Goal: Task Accomplishment & Management: Manage account settings

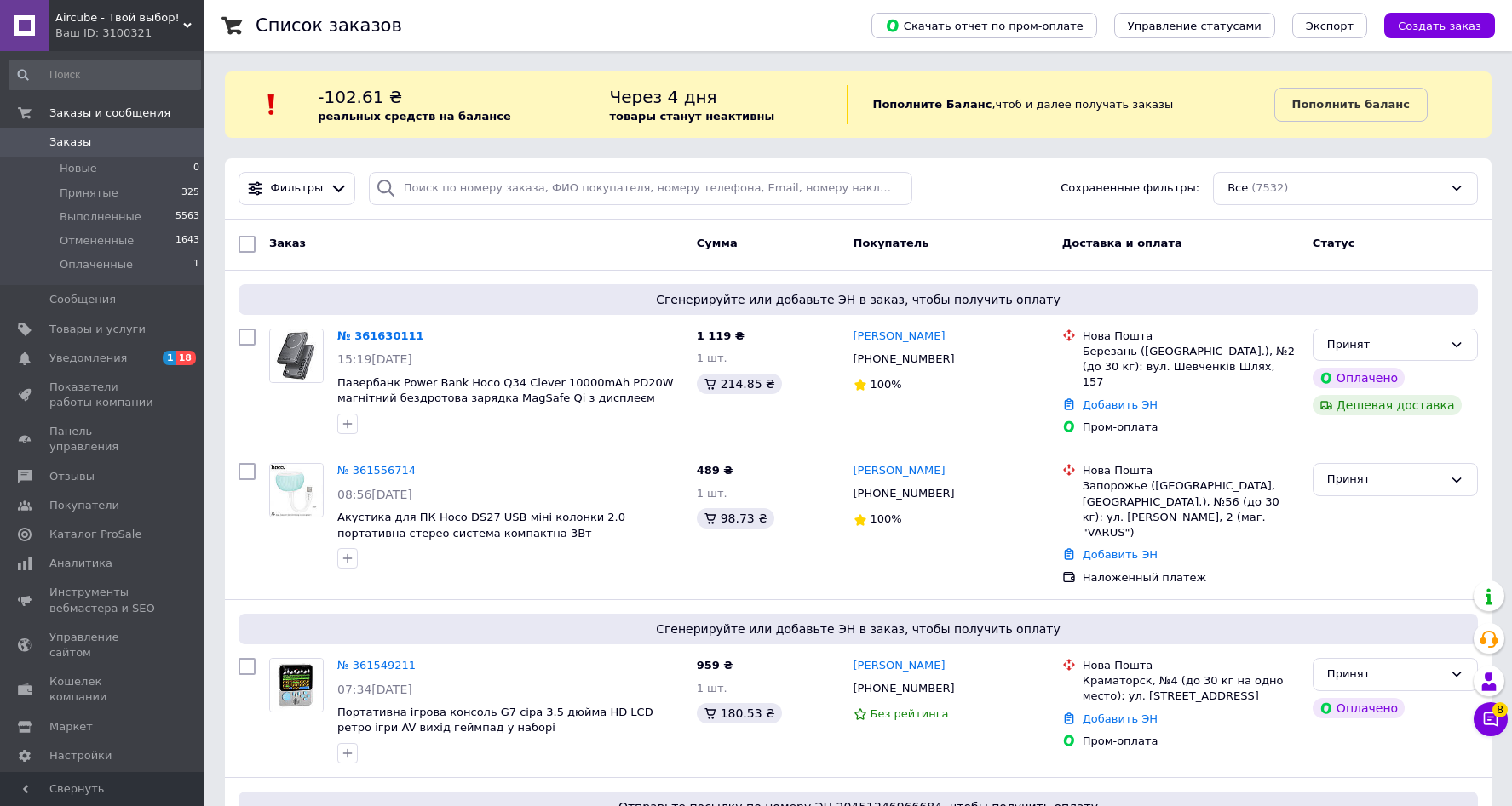
click at [148, 22] on span "Aircube - Твой выбор!" at bounding box center [119, 18] width 128 height 15
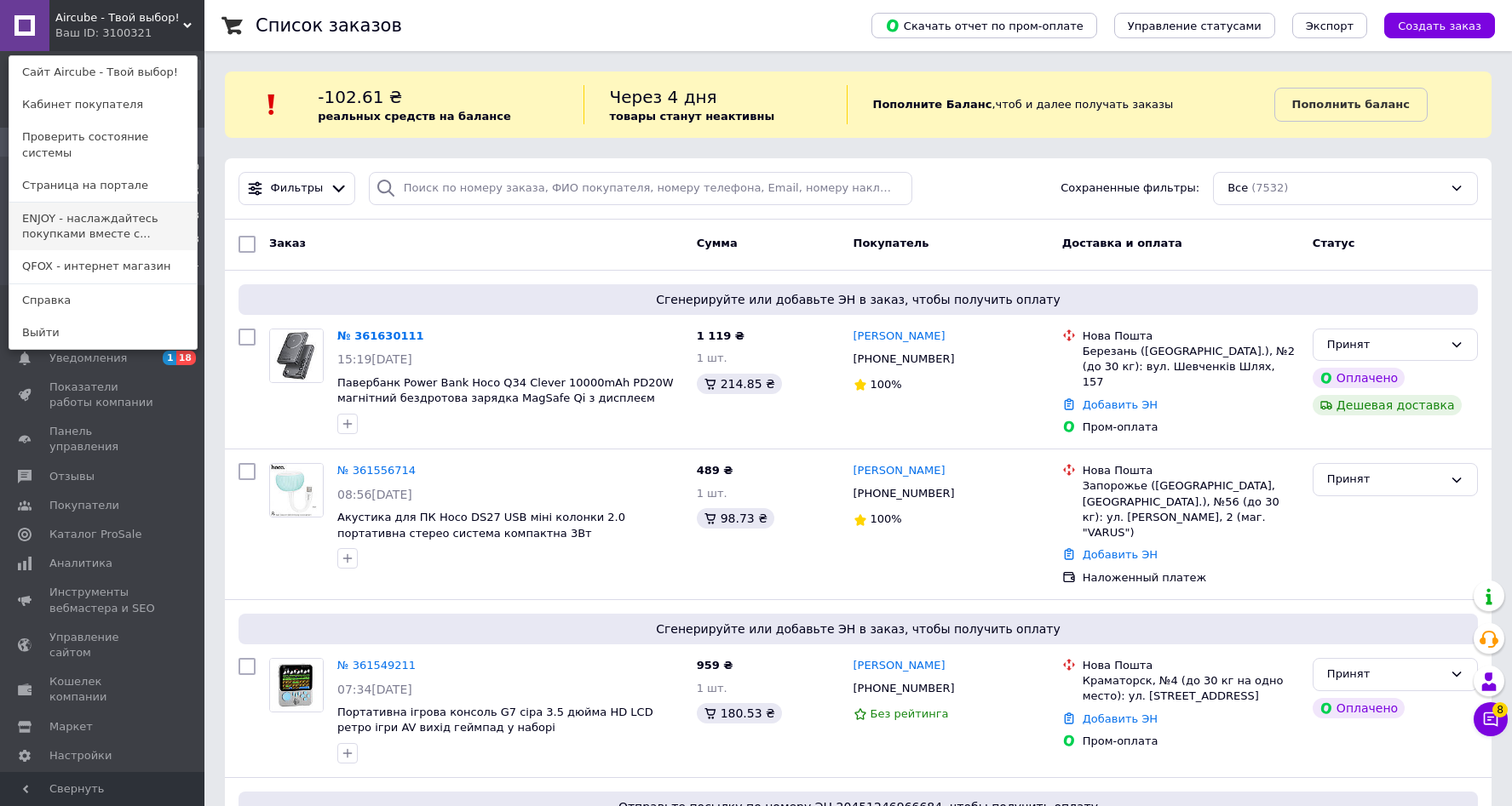
click at [116, 203] on link "ENJOY - наслаждайтесь покупками вместе с..." at bounding box center [102, 226] width 187 height 48
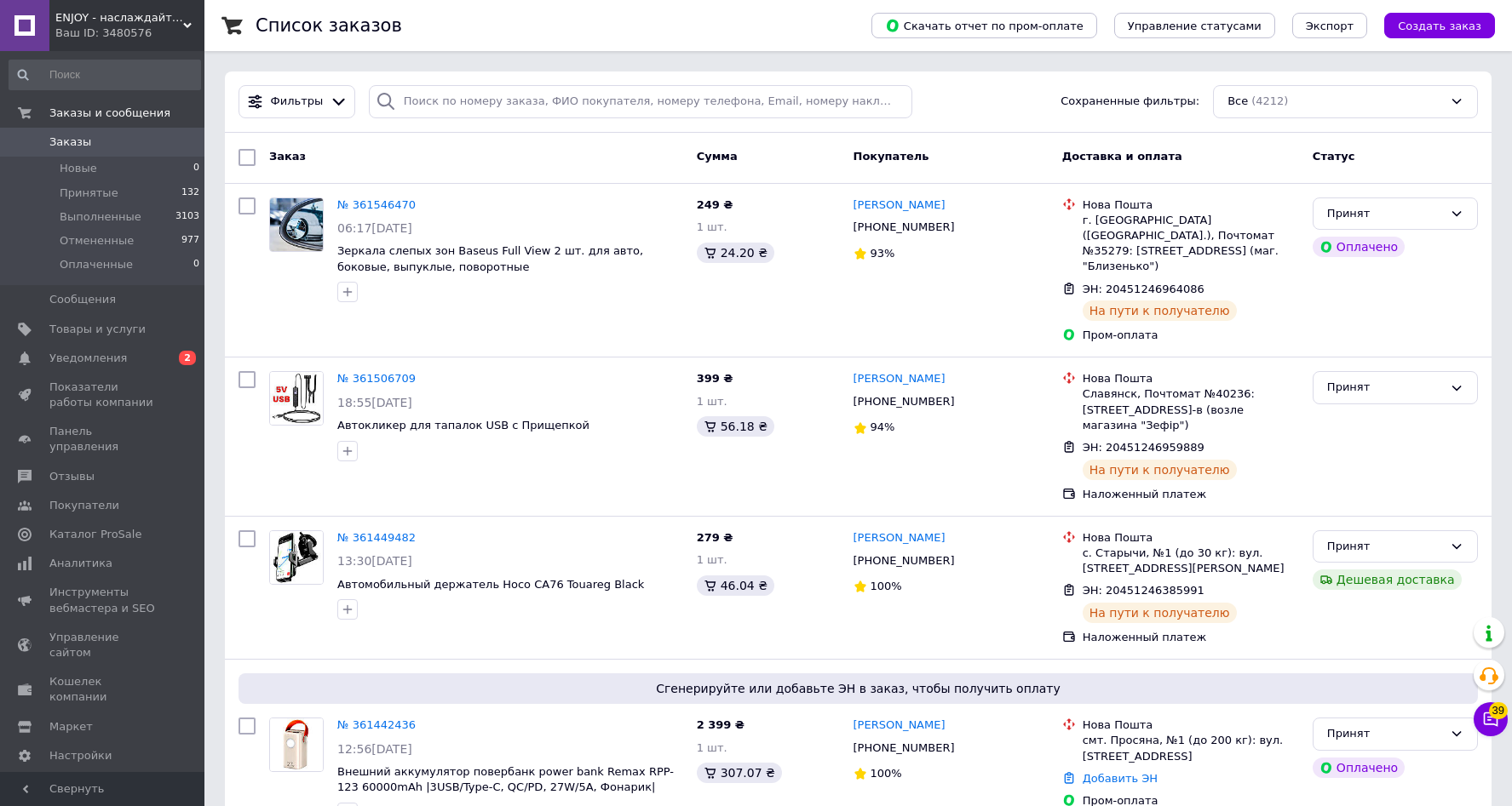
click at [107, 32] on div "Ваш ID: 3480576" at bounding box center [130, 33] width 149 height 15
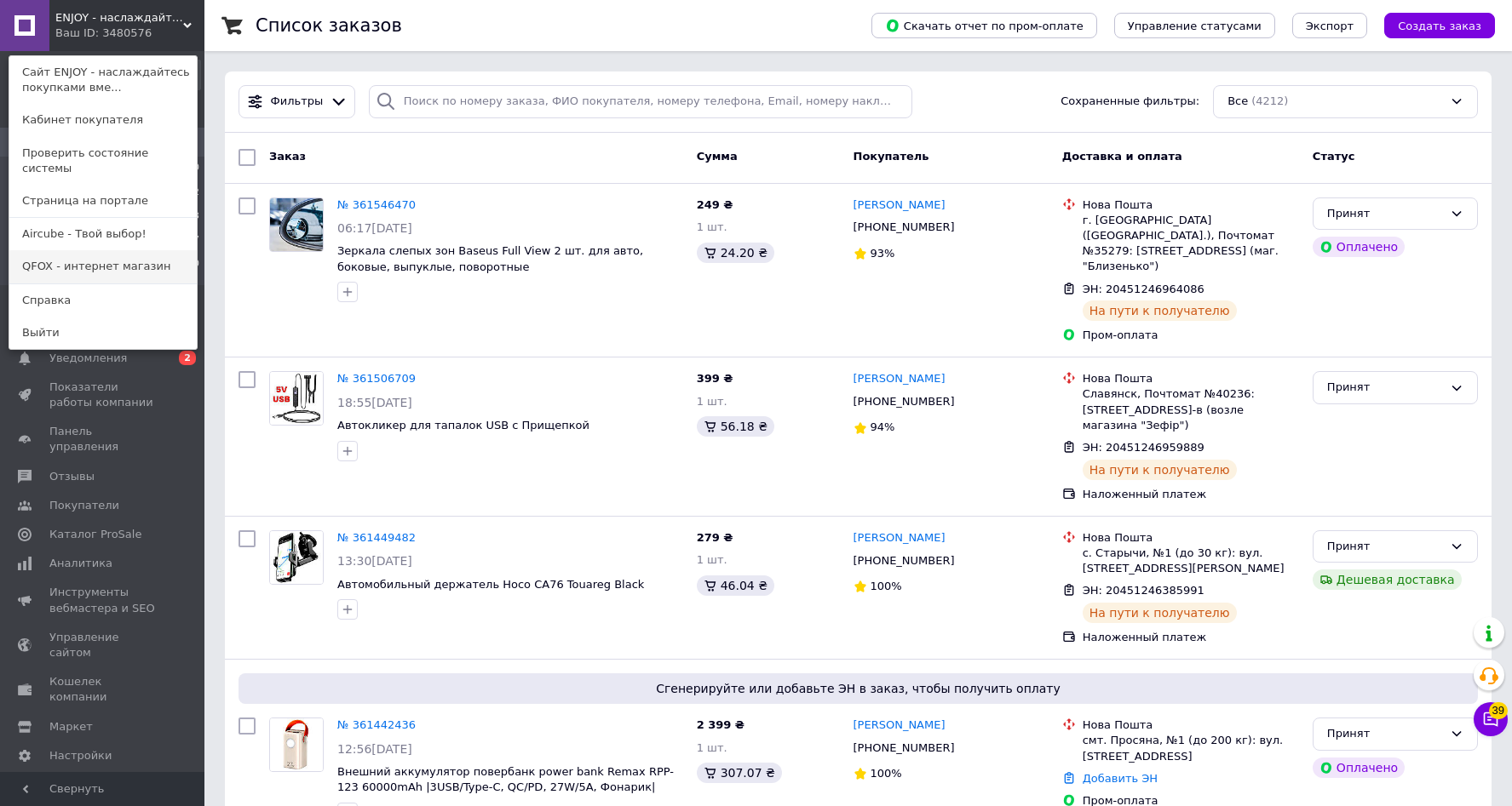
click at [116, 251] on link "QFOX - интернет магазин" at bounding box center [102, 266] width 187 height 32
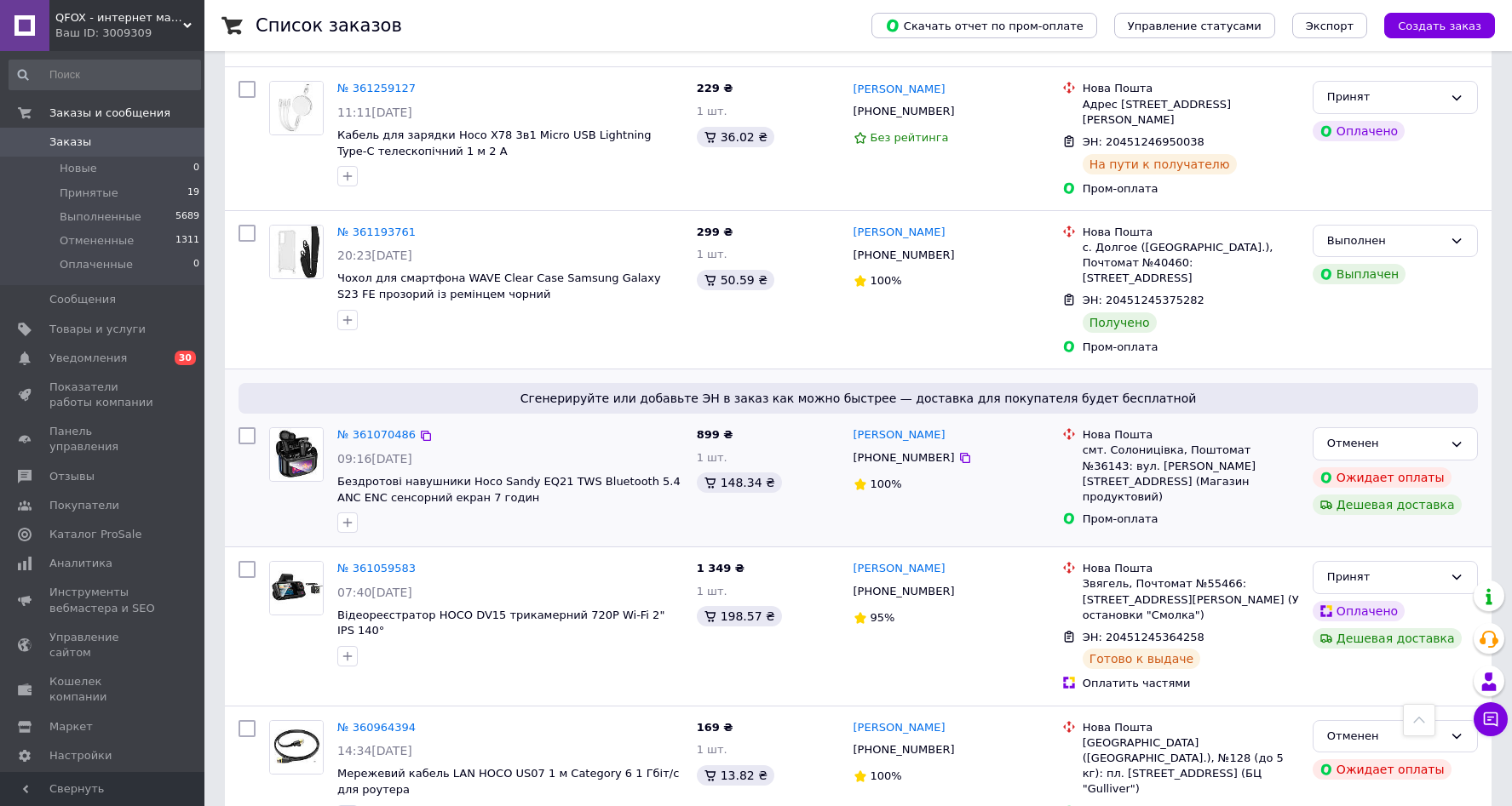
scroll to position [1924, 0]
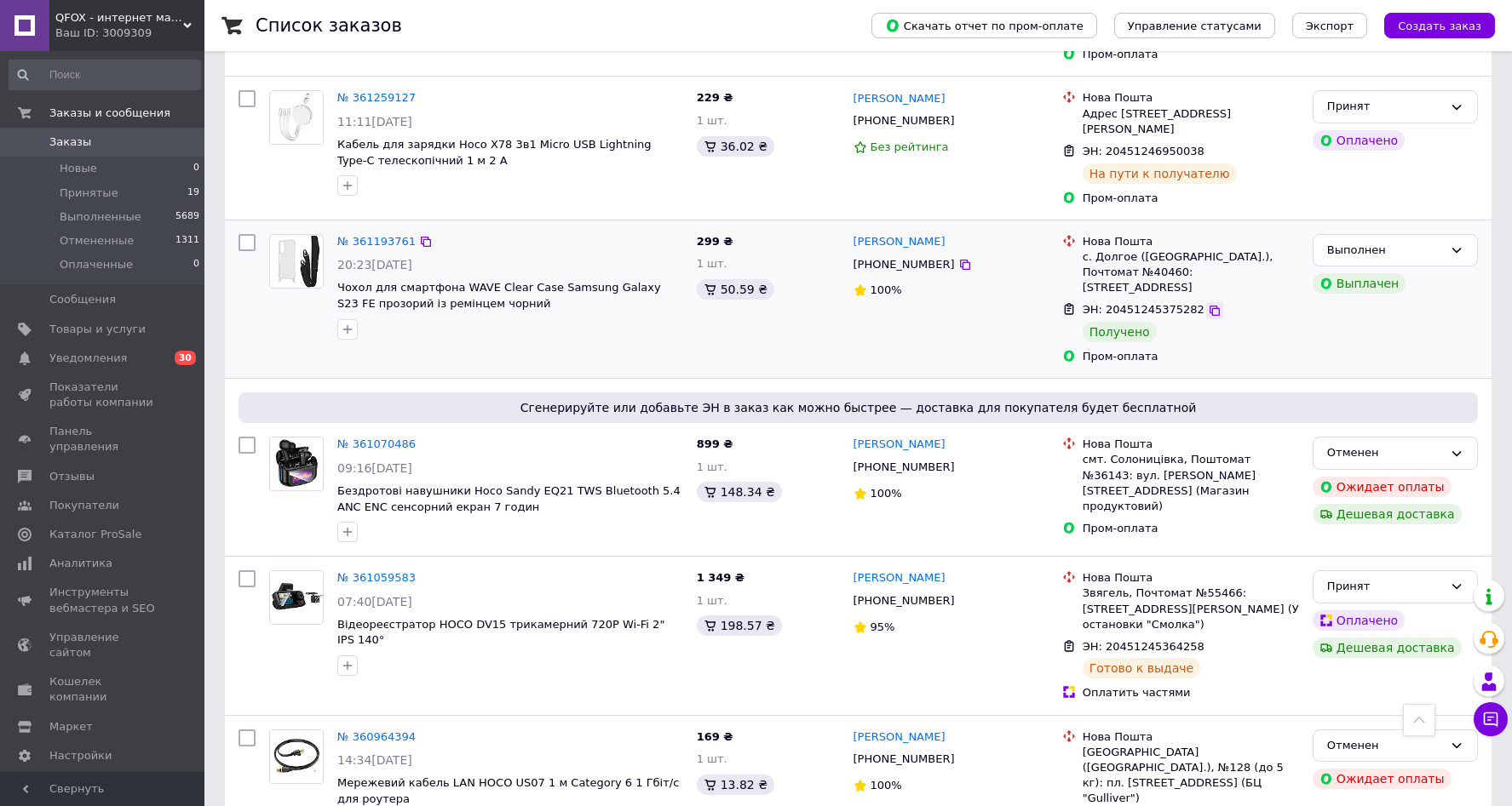
click at [1208, 304] on icon at bounding box center [1214, 311] width 14 height 14
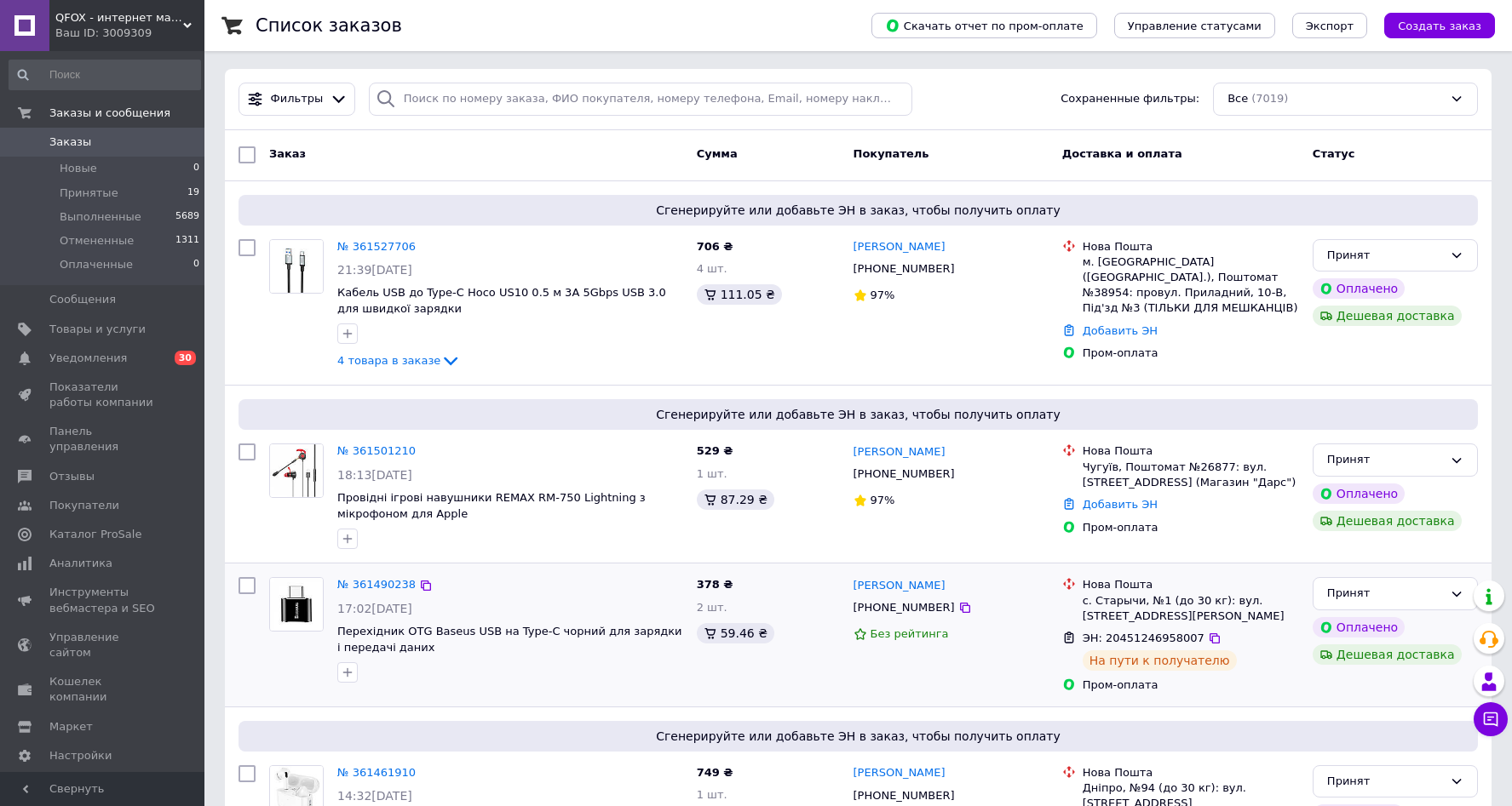
scroll to position [0, 0]
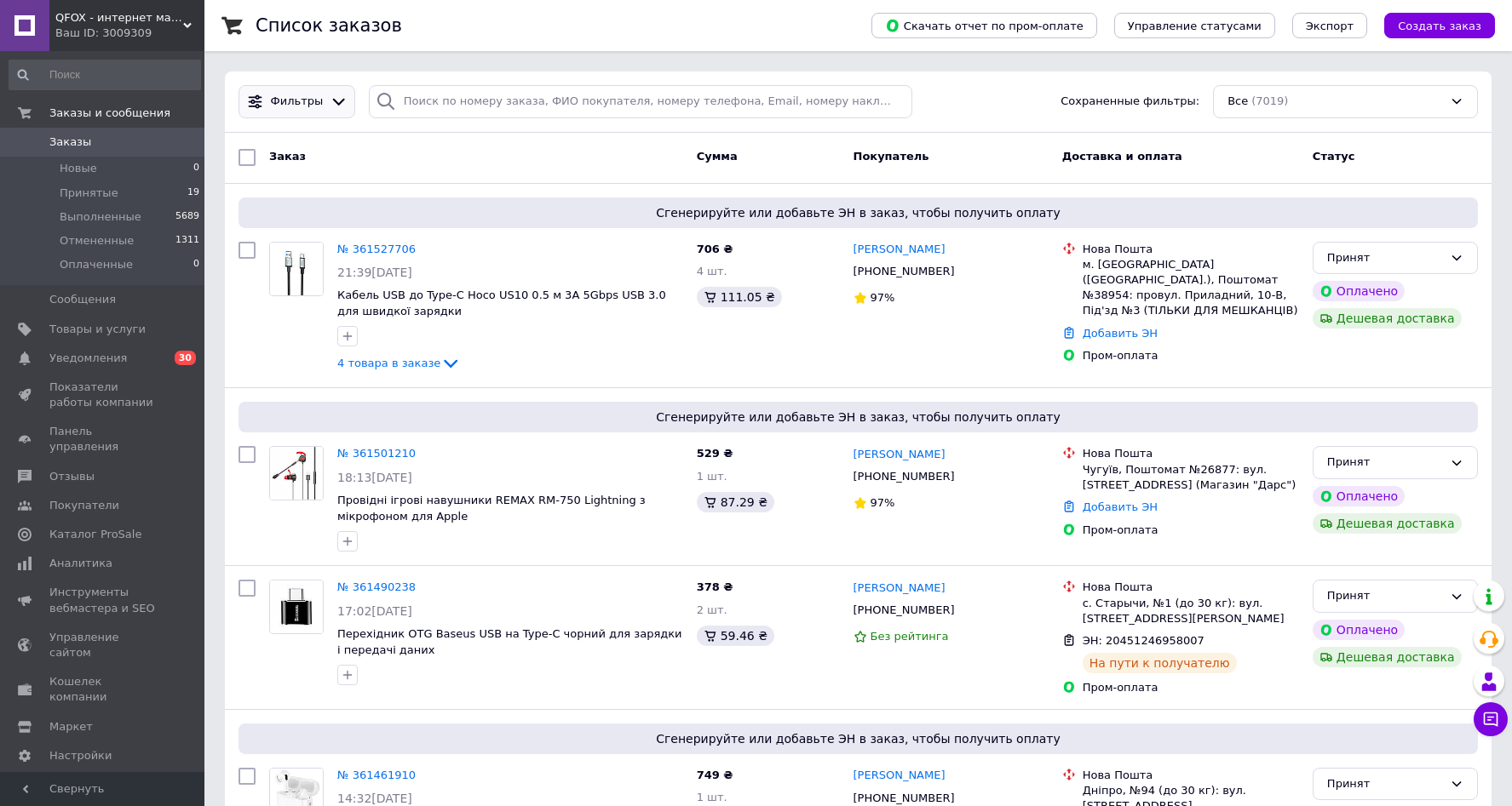
click at [336, 103] on icon at bounding box center [338, 101] width 18 height 18
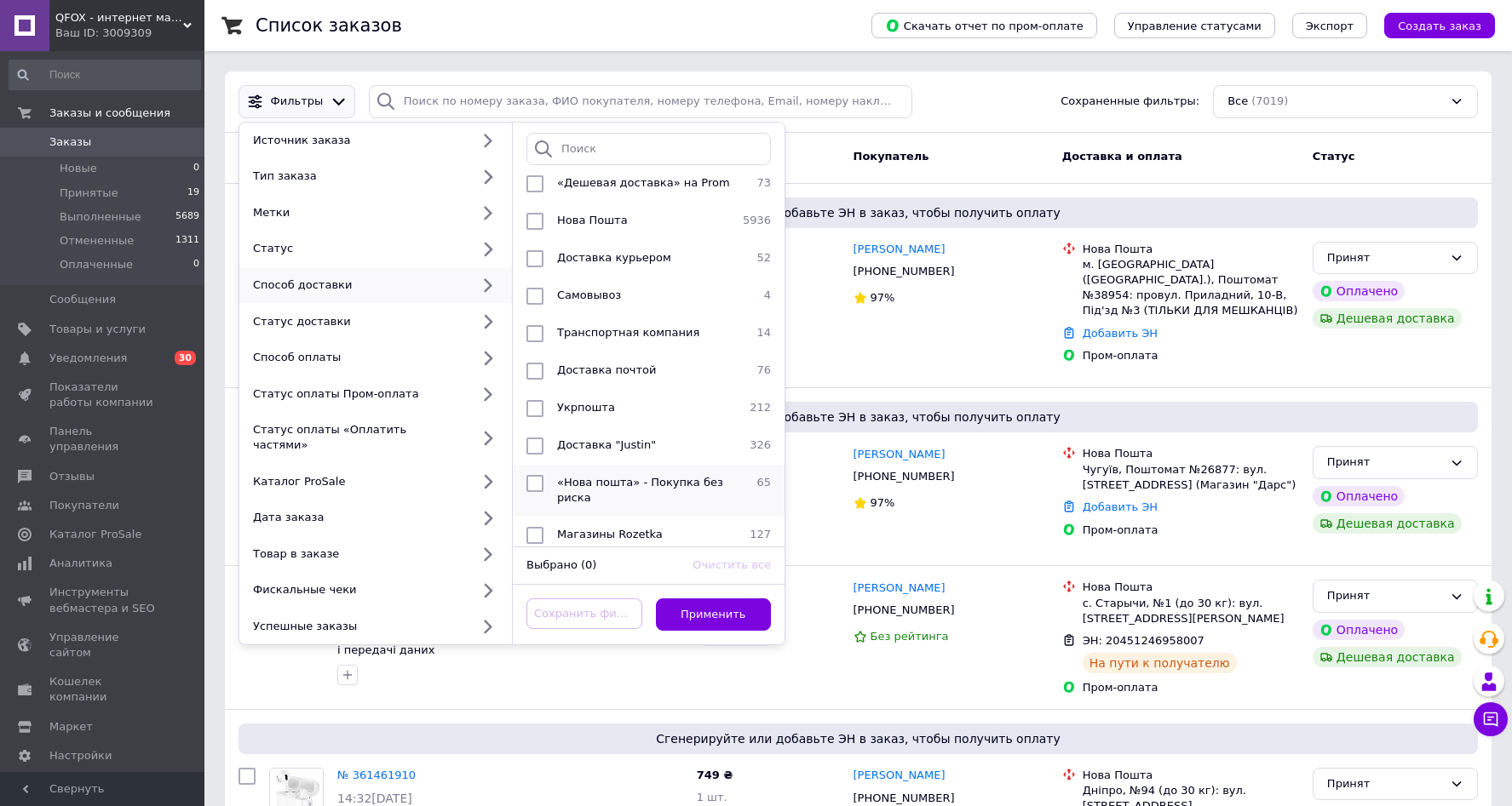
scroll to position [145, 0]
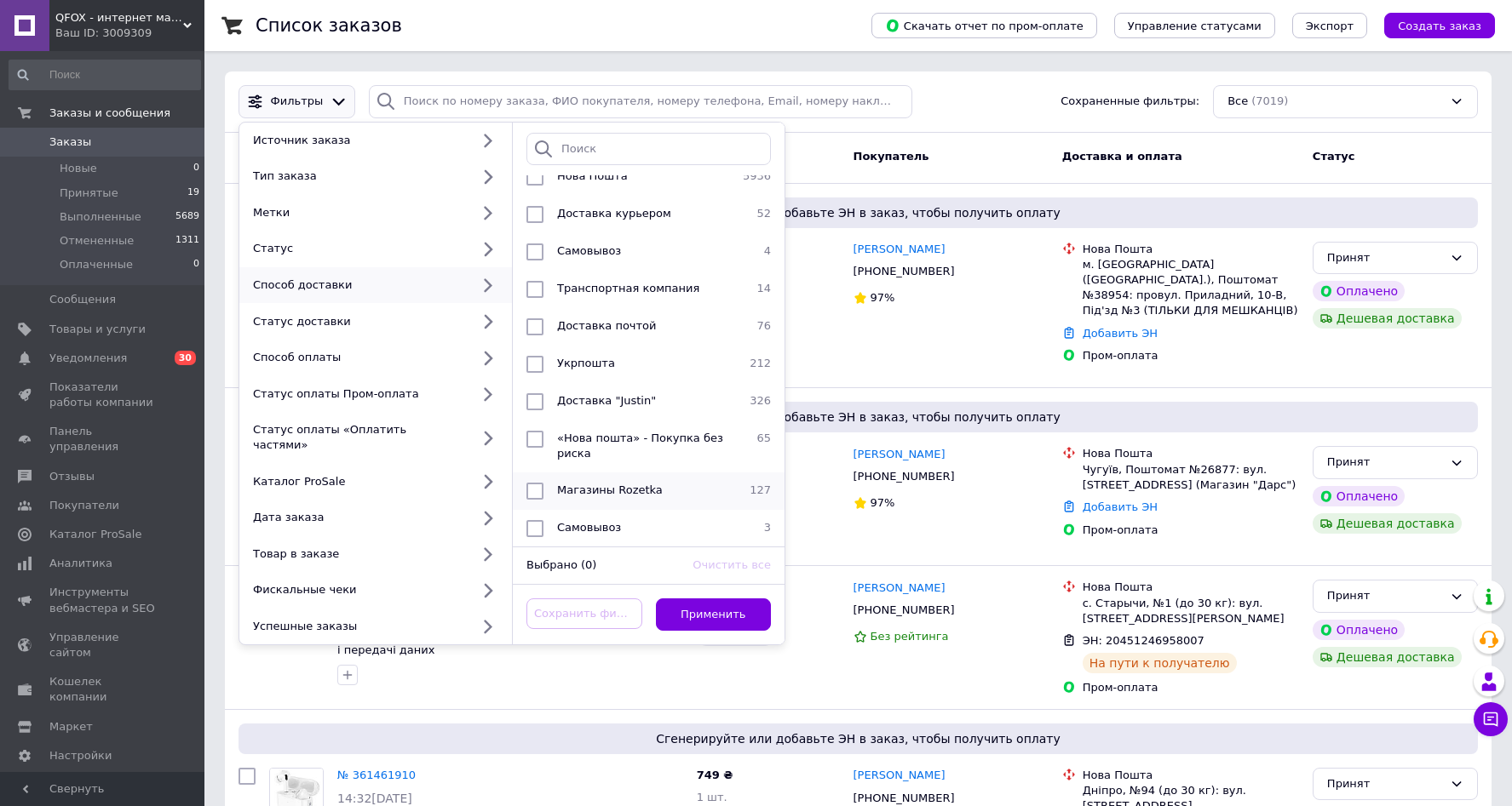
click at [588, 484] on span "Магазины Rozetka" at bounding box center [610, 490] width 105 height 13
checkbox input "true"
click at [711, 603] on button "Применить" at bounding box center [713, 614] width 116 height 33
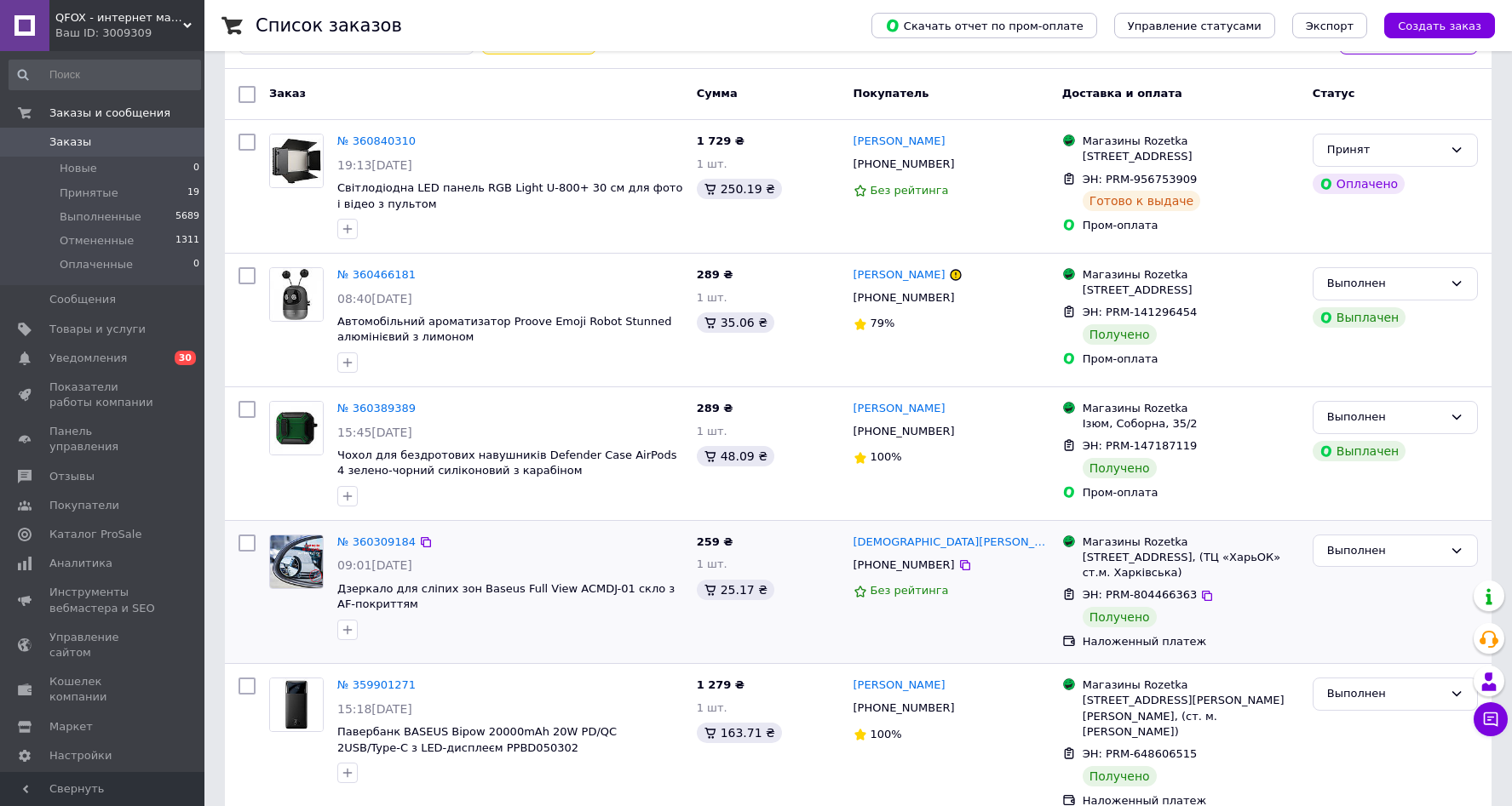
scroll to position [142, 0]
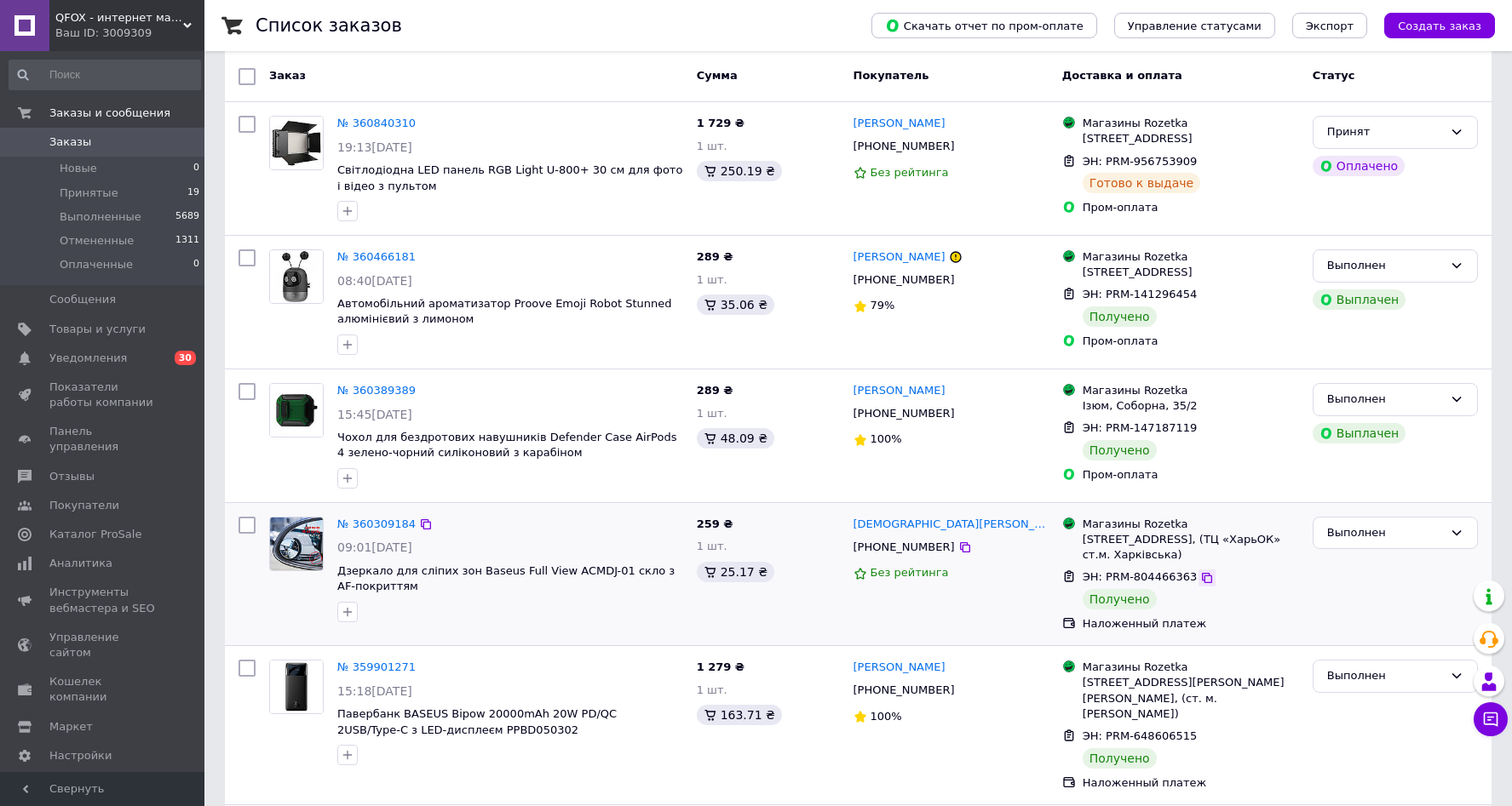
click at [1206, 585] on icon at bounding box center [1207, 578] width 14 height 14
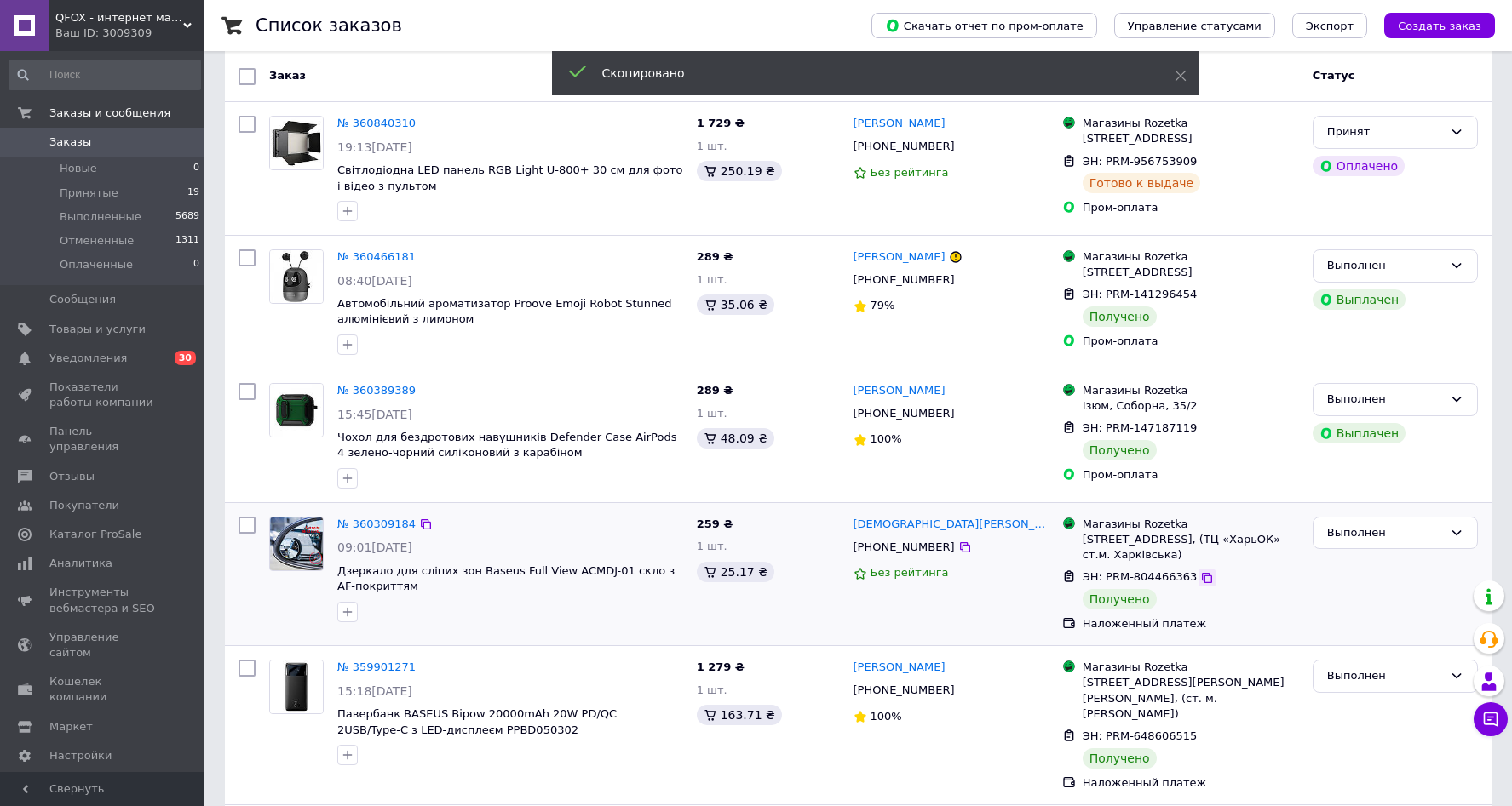
click at [1207, 585] on icon at bounding box center [1207, 578] width 14 height 14
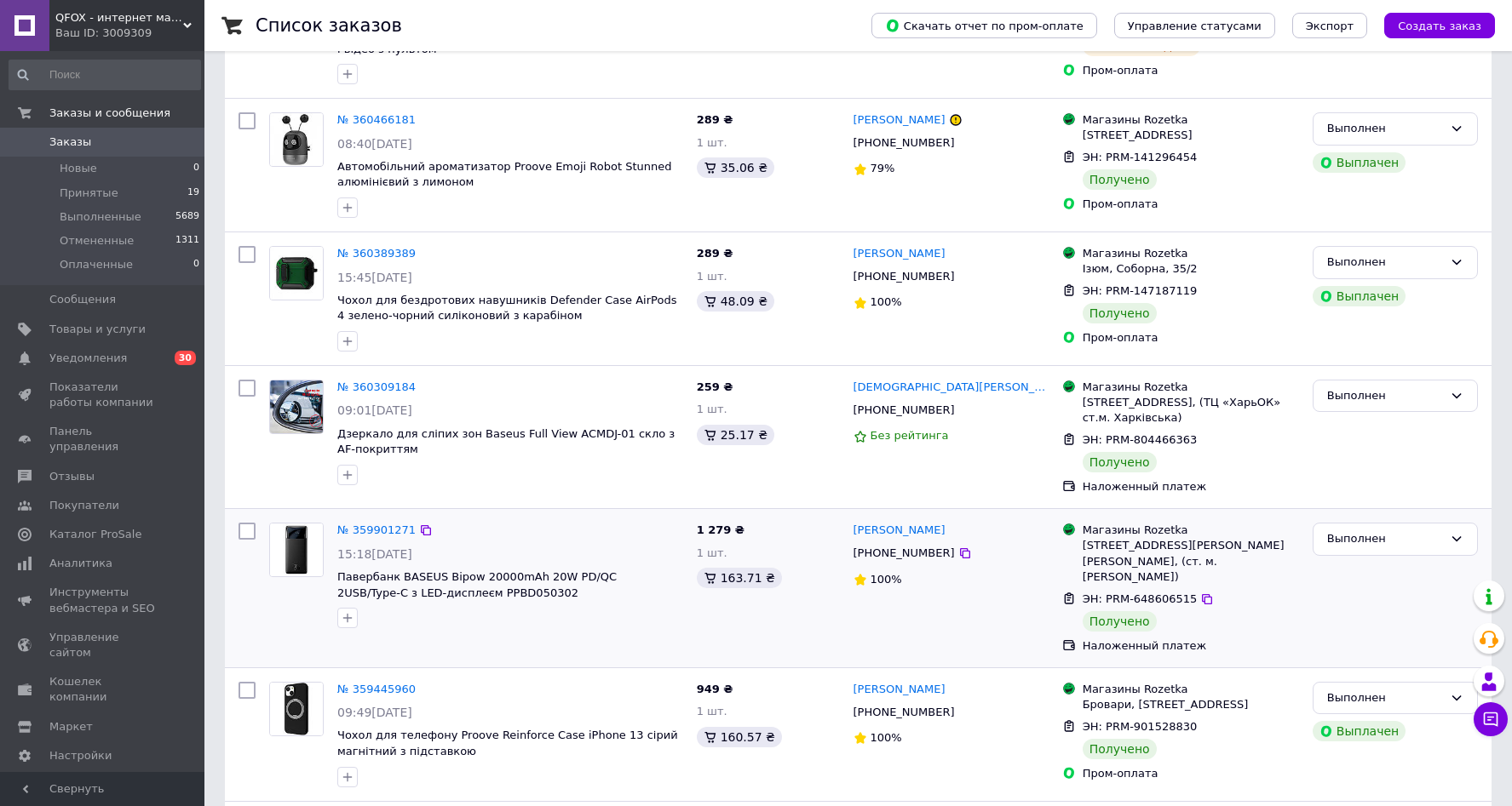
scroll to position [308, 0]
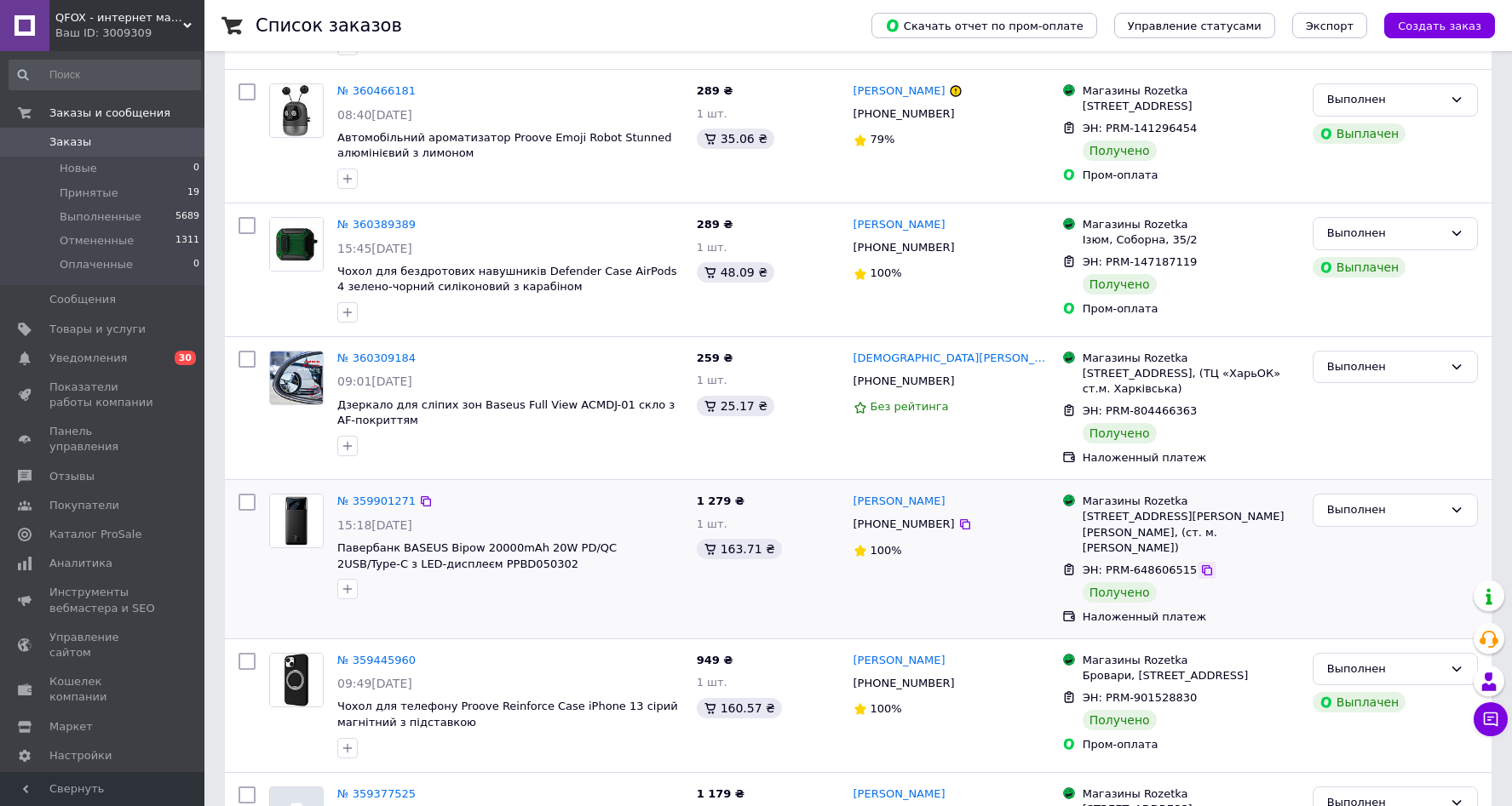
click at [1206, 578] on icon at bounding box center [1207, 570] width 14 height 14
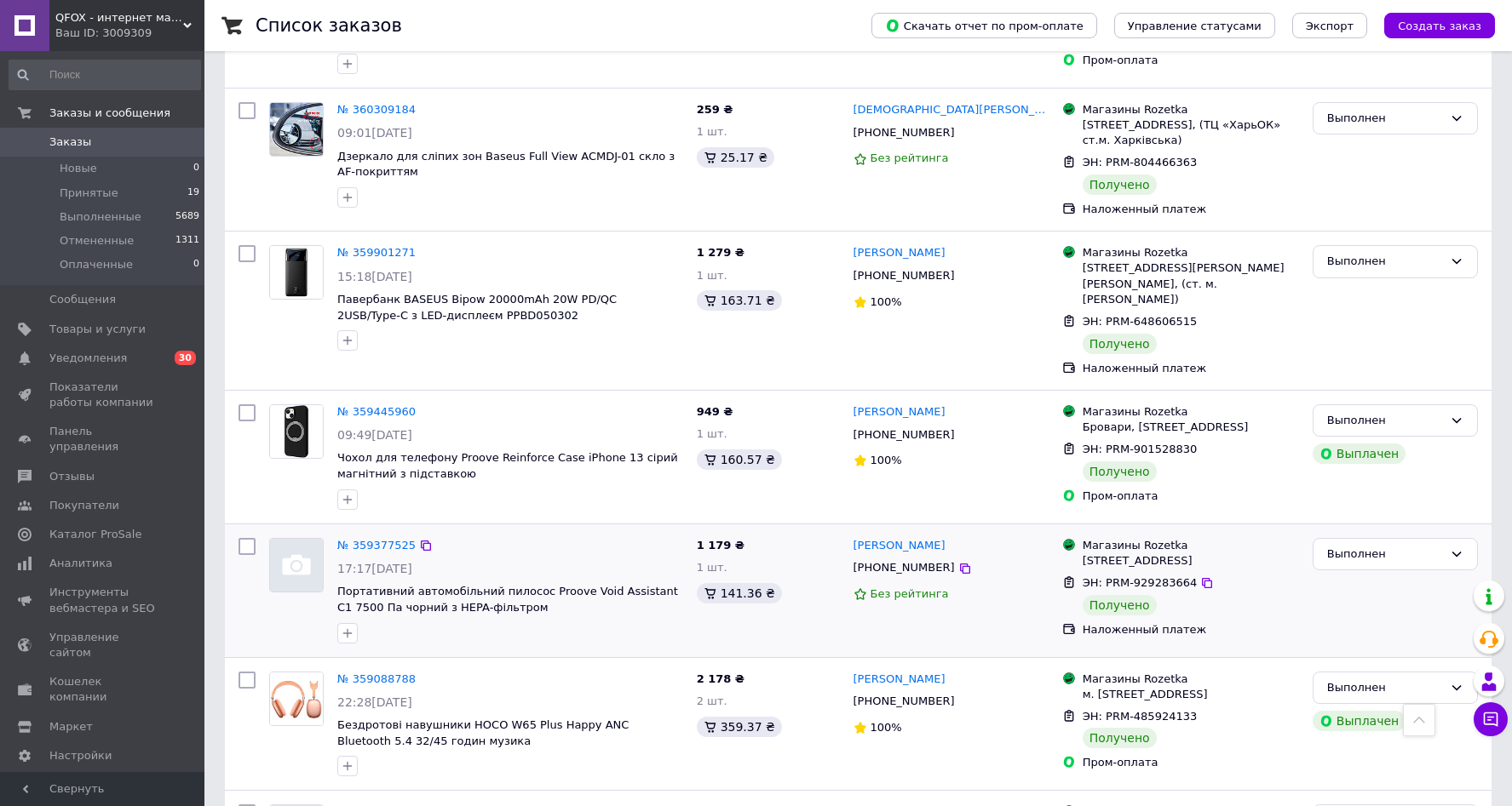
scroll to position [569, 0]
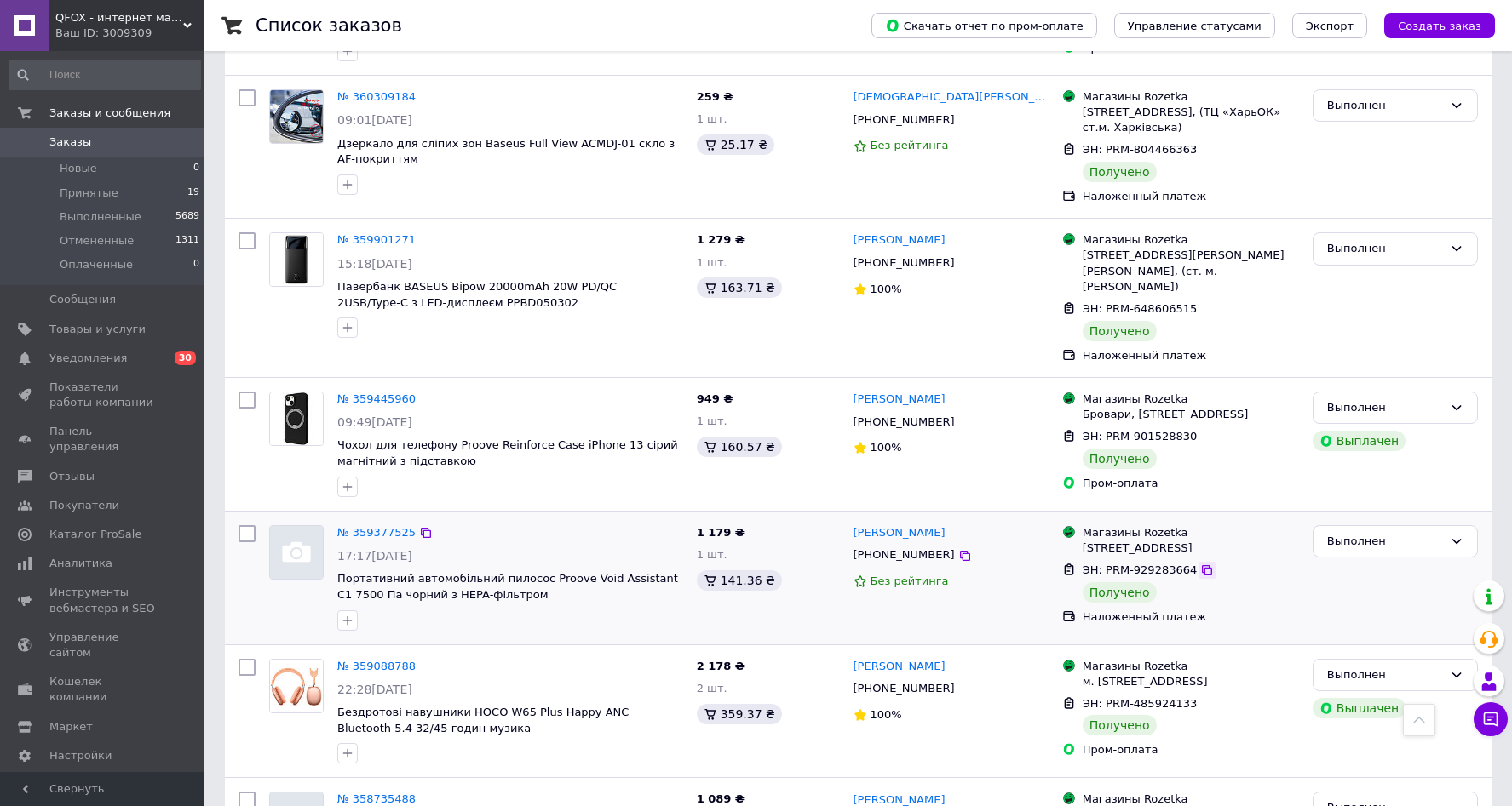
click at [1206, 578] on icon at bounding box center [1207, 570] width 14 height 14
